Goal: Task Accomplishment & Management: Use online tool/utility

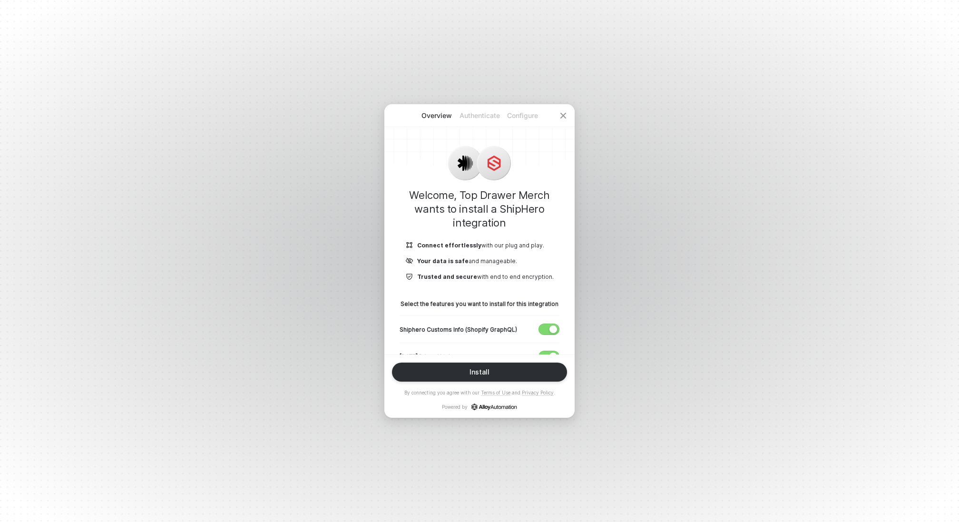
scroll to position [119, 0]
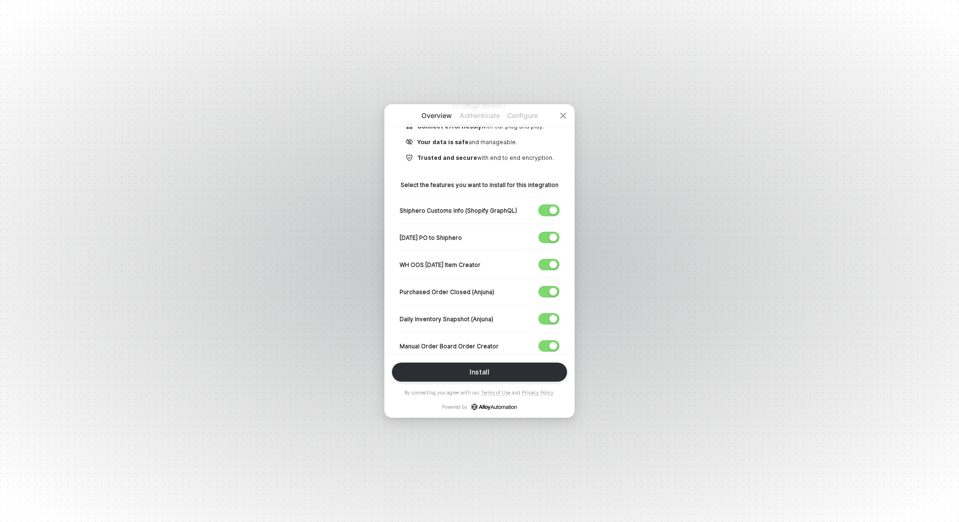
click at [548, 213] on span "button" at bounding box center [547, 210] width 16 height 10
click at [553, 237] on div "button" at bounding box center [554, 238] width 8 height 8
click at [552, 261] on div "button" at bounding box center [554, 265] width 8 height 8
click at [555, 297] on div "Purchased Order Closed (Anjuna)" at bounding box center [480, 291] width 160 height 27
click at [555, 293] on div "button" at bounding box center [554, 292] width 8 height 8
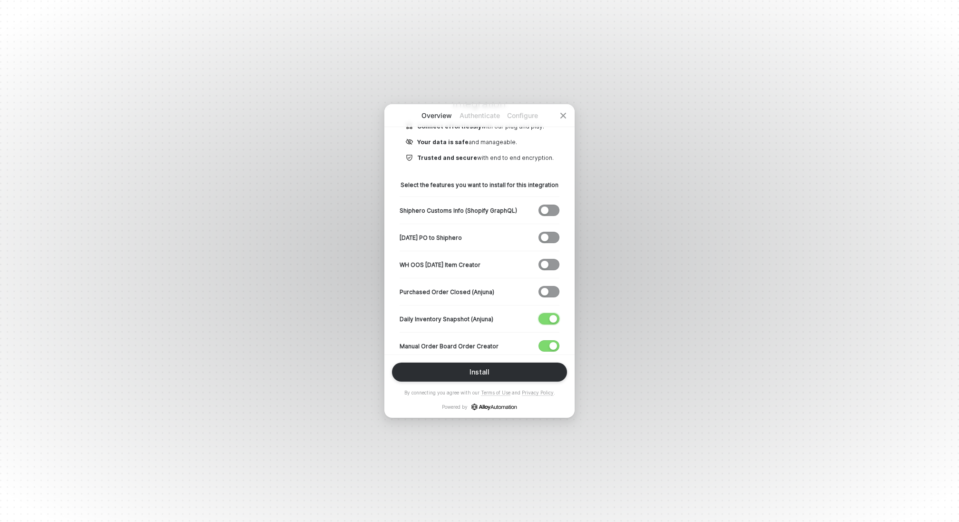
click at [552, 320] on div "button" at bounding box center [554, 319] width 8 height 8
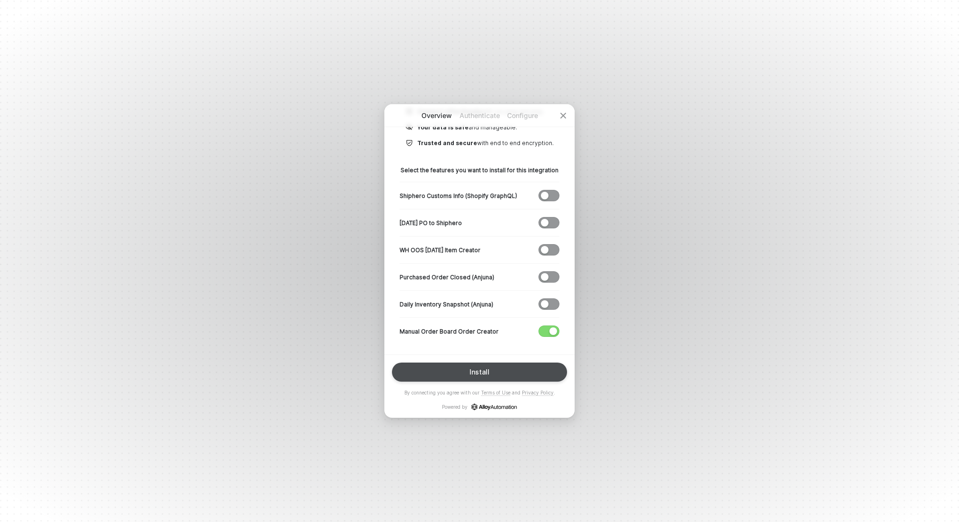
click at [477, 374] on div "Install" at bounding box center [480, 372] width 20 height 8
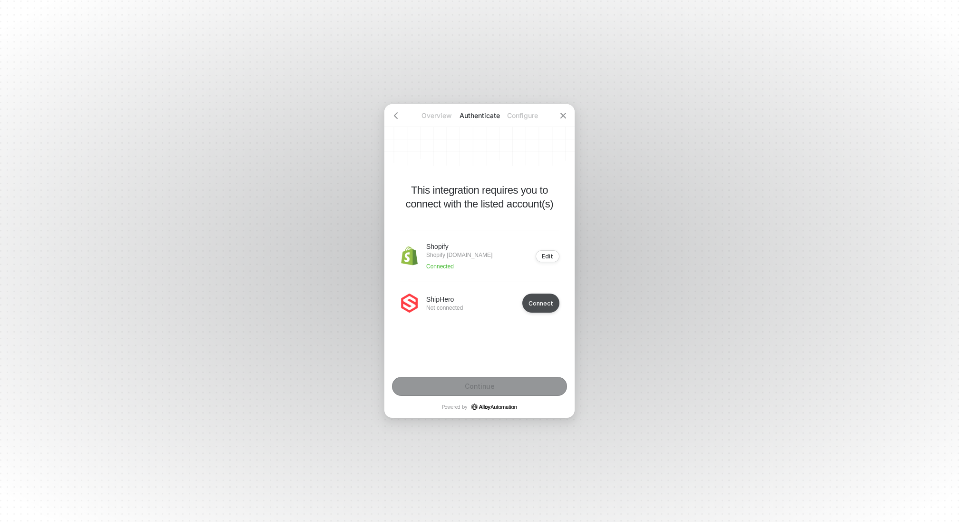
click at [542, 305] on div "Connect" at bounding box center [541, 303] width 25 height 7
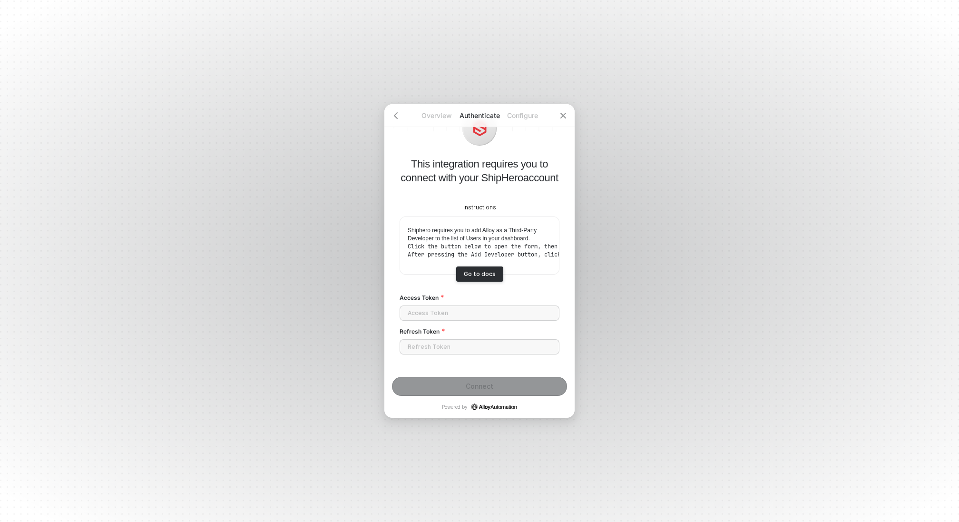
scroll to position [36, 0]
click at [453, 344] on input "Refresh Token" at bounding box center [480, 345] width 160 height 15
paste input "Ww14Seypyo6SCEUW0toOcVsdXCLCK0pLNf3OVJ01kv4dy"
type input "Ww14Seypyo6SCEUW0toOcVsdXCLCK0pLNf3OVJ01kv4dy"
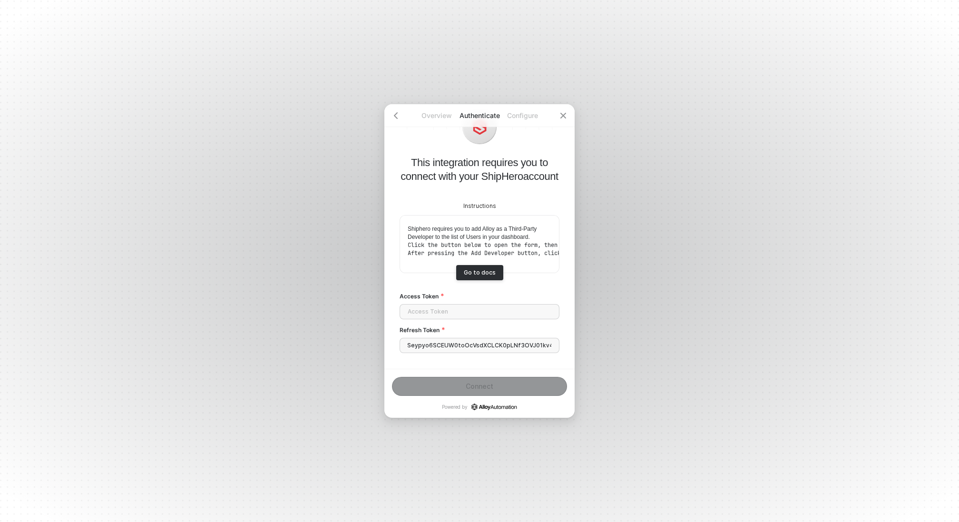
scroll to position [0, 0]
click at [447, 315] on input "Access Token" at bounding box center [480, 311] width 160 height 15
paste input "eyJhbGciOiJSUzI1NiIsInR5cCI6IkpXVCIsImtpZCI6IlJUQXlOVU13T0Rrd09ETXhSVVZDUXpBNU5…"
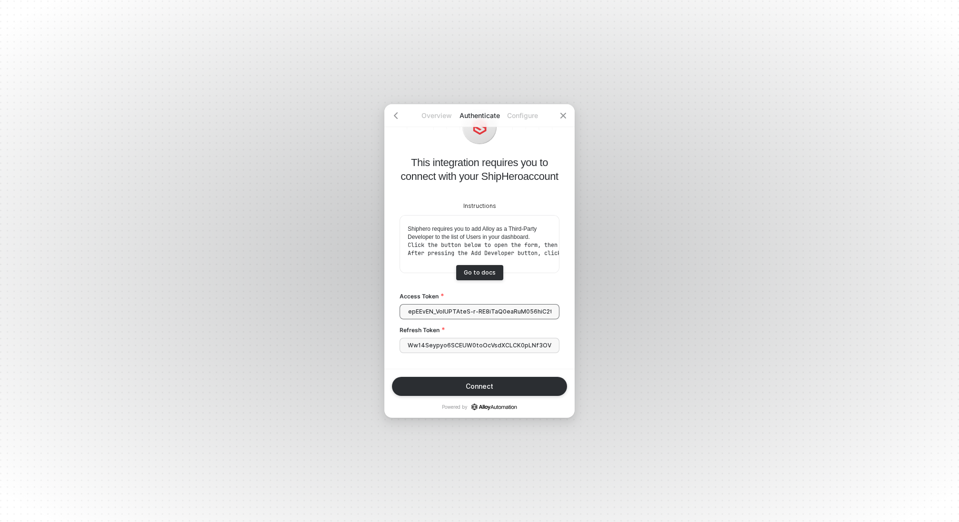
scroll to position [46, 0]
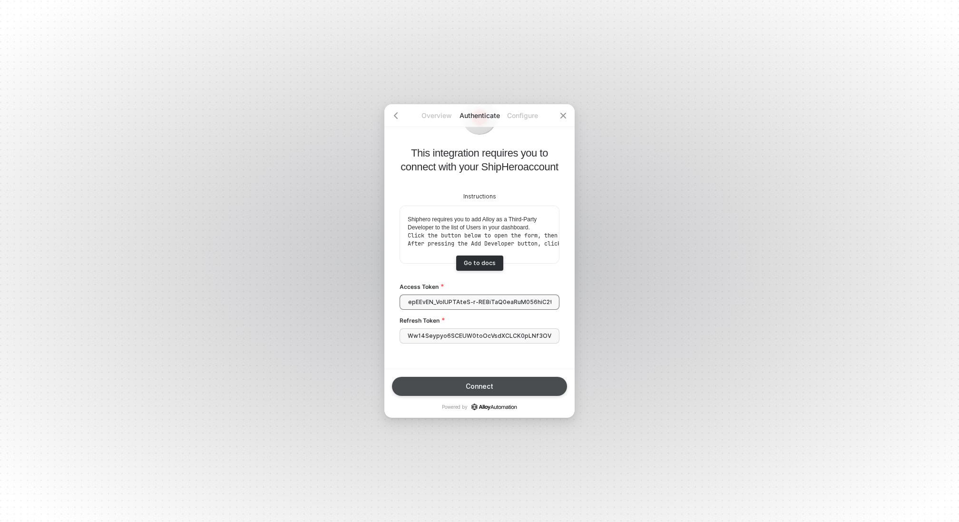
type input "eyJhbGciOiJSUzI1NiIsInR5cCI6IkpXVCIsImtpZCI6IlJUQXlOVU13T0Rrd09ETXhSVVZDUXpBNU5…"
click at [485, 386] on div "Connect" at bounding box center [480, 387] width 28 height 8
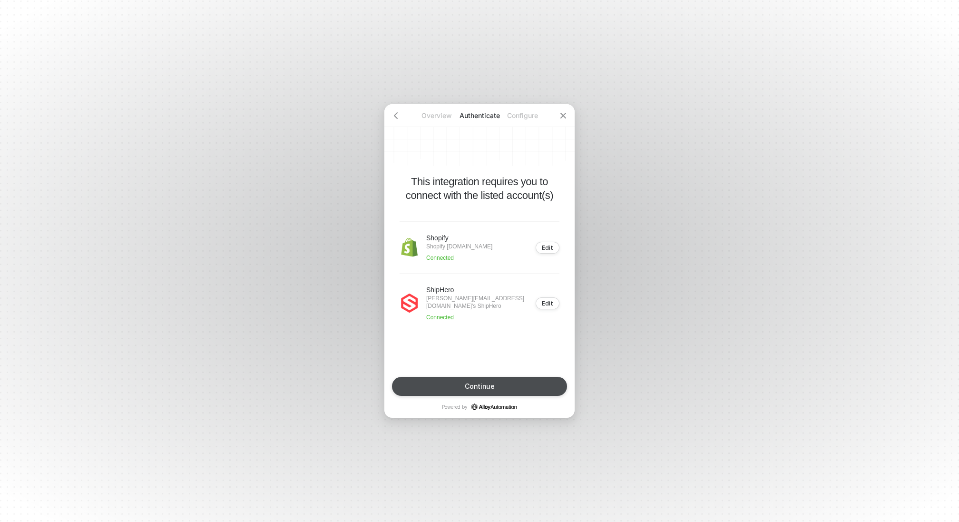
click at [485, 386] on div "Continue" at bounding box center [480, 387] width 30 height 8
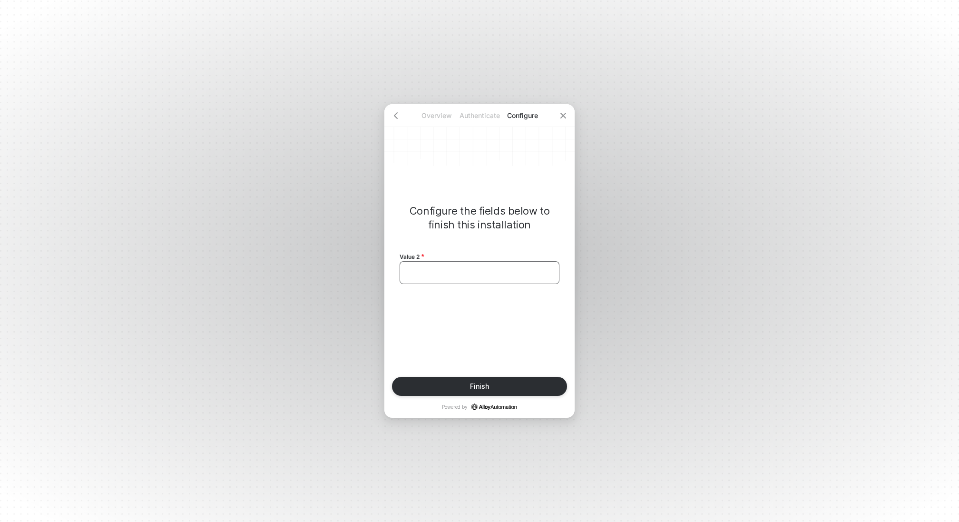
click at [453, 279] on div "﻿" at bounding box center [480, 272] width 160 height 23
click at [481, 385] on div "Finish" at bounding box center [479, 387] width 19 height 8
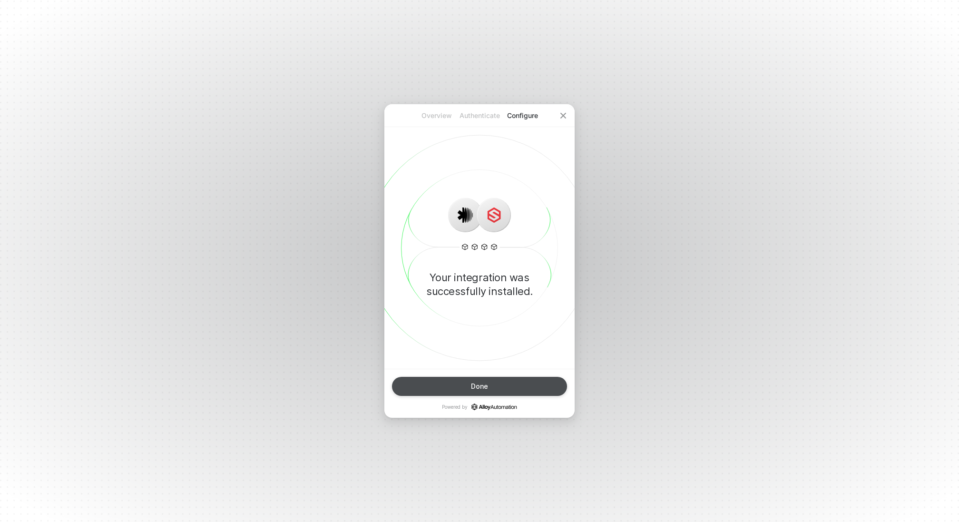
click at [482, 384] on div "Done" at bounding box center [479, 387] width 17 height 8
